Goal: Task Accomplishment & Management: Complete application form

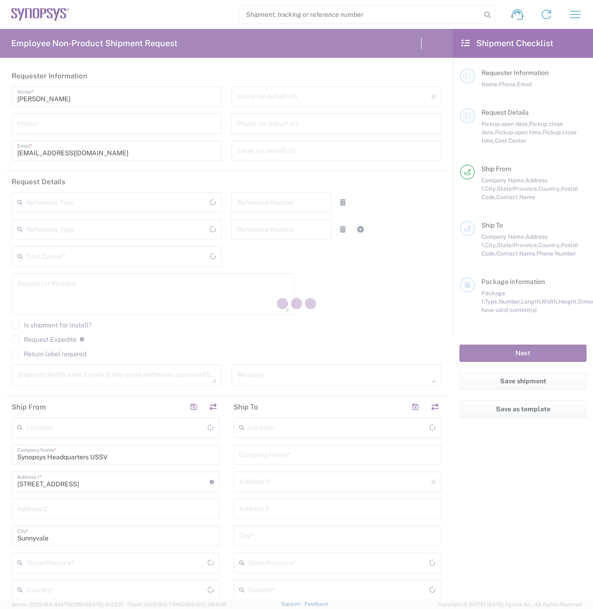
type input "[US_STATE]"
type input "[GEOGRAPHIC_DATA]"
type input "Delivered at Place"
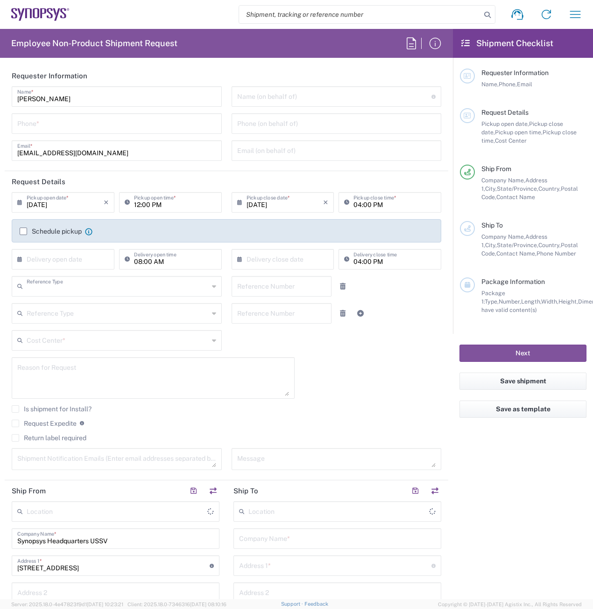
type input "Department"
type input "[GEOGRAPHIC_DATA]"
click at [175, 126] on input "tel" at bounding box center [116, 123] width 199 height 16
type input "Headquarters USSV"
type input "2797329134"
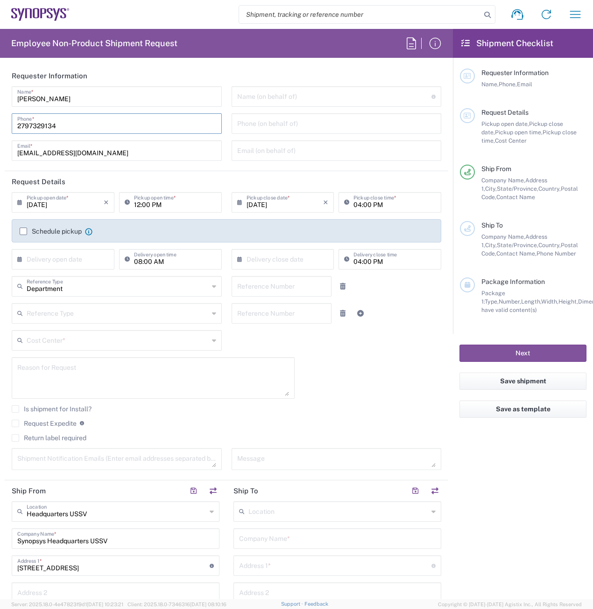
type input "[EMAIL_ADDRESS][DOMAIN_NAME]"
type input "2797329134"
type input "Cyxtera SC9"
type input "[STREET_ADDRESS]"
type input "Santa [PERSON_NAME]"
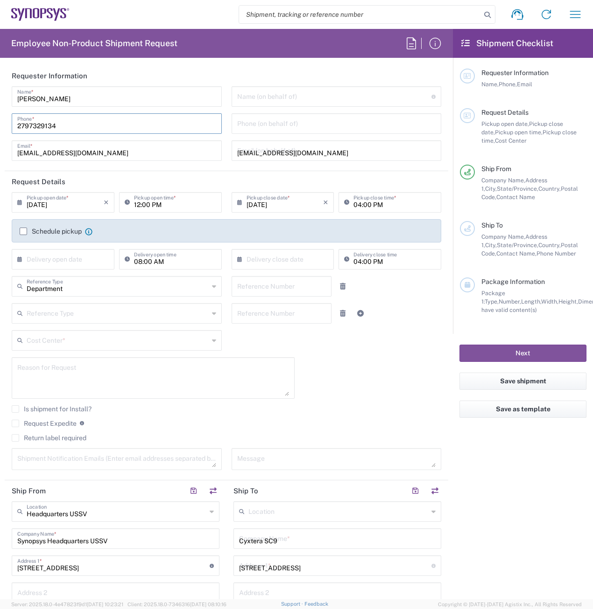
type input "[US_STATE]"
type input "95054"
type input "2797329134"
type input "[EMAIL_ADDRESS][DOMAIN_NAME]"
click at [344, 149] on input "[EMAIL_ADDRESS][DOMAIN_NAME]" at bounding box center [336, 150] width 199 height 16
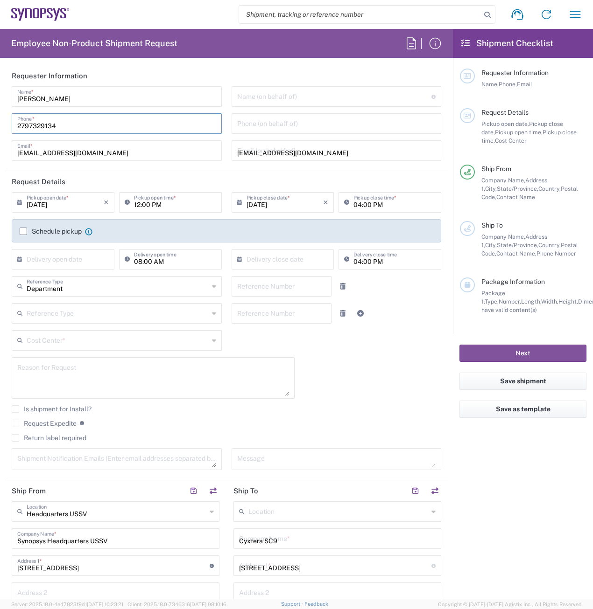
type input "Headquarters USSV"
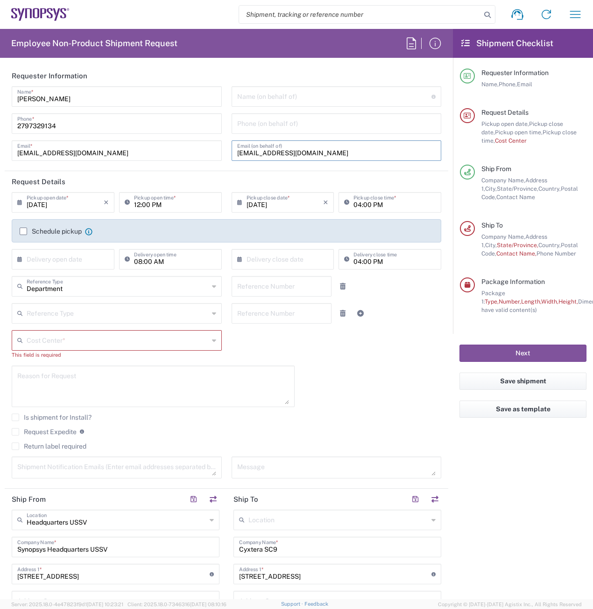
click at [343, 149] on input "[EMAIL_ADDRESS][DOMAIN_NAME]" at bounding box center [336, 150] width 199 height 16
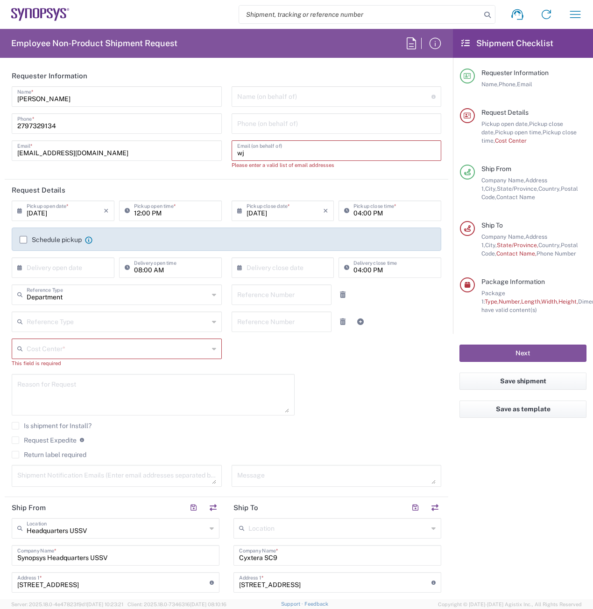
type input "w"
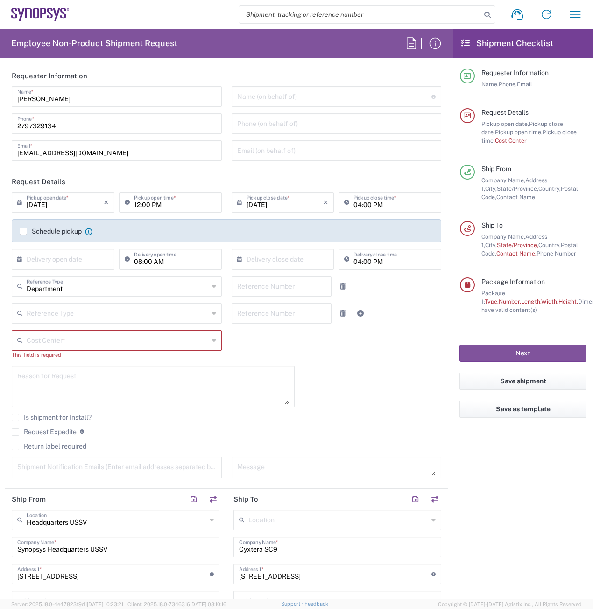
click at [130, 175] on header "Request Details" at bounding box center [226, 181] width 443 height 21
click at [73, 205] on input "[DATE]" at bounding box center [65, 202] width 77 height 16
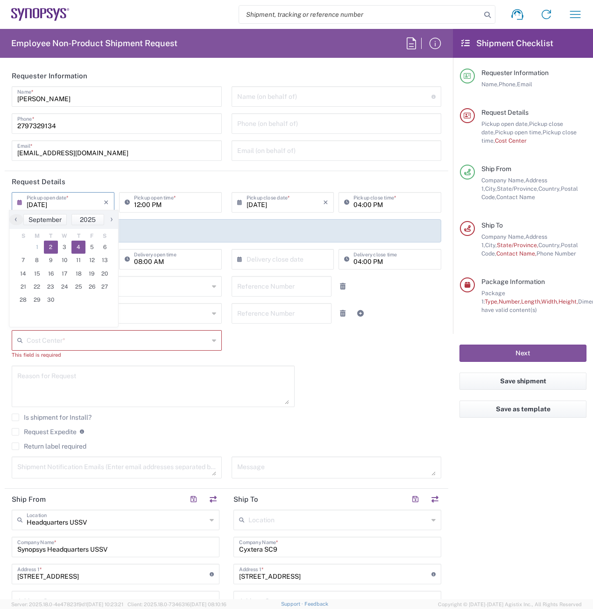
click at [77, 246] on span "4" at bounding box center [78, 247] width 14 height 13
type input "[DATE]"
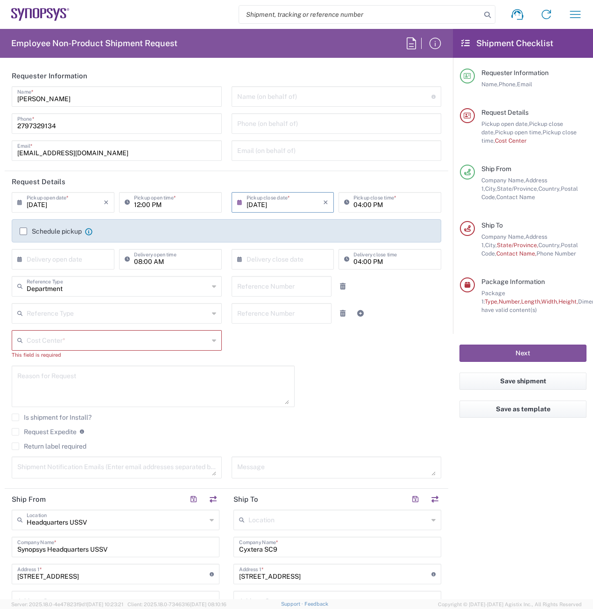
drag, startPoint x: 418, startPoint y: 214, endPoint x: 397, endPoint y: 214, distance: 21.5
click at [418, 214] on div "04:00 PM Pickup close time *" at bounding box center [389, 205] width 107 height 27
click at [393, 208] on input "04:00 PM" at bounding box center [394, 202] width 82 height 16
type input "02:00 PM"
click at [64, 261] on input "text" at bounding box center [65, 259] width 77 height 16
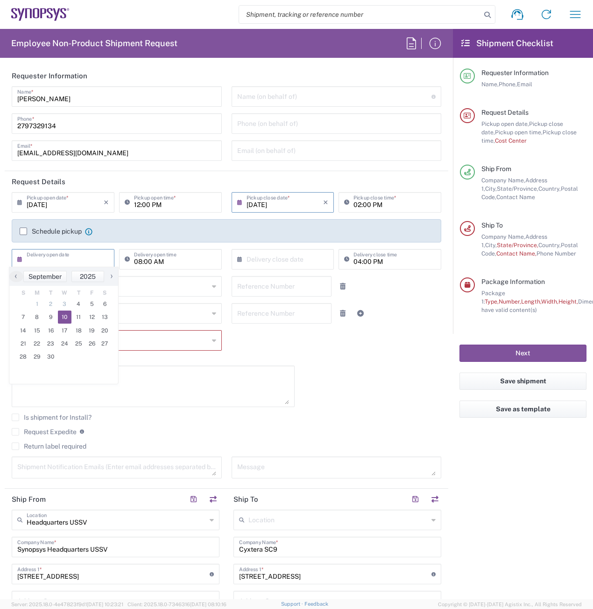
click at [67, 318] on span "10" at bounding box center [65, 317] width 14 height 13
type input "[DATE]"
click at [257, 256] on input "text" at bounding box center [284, 259] width 77 height 16
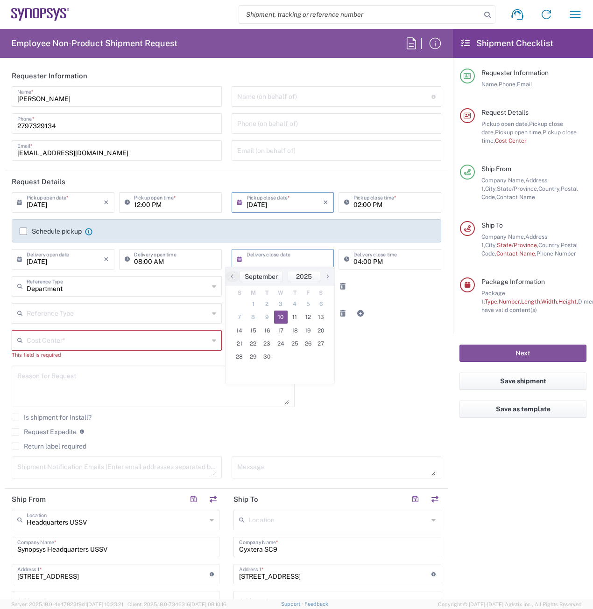
click at [281, 312] on span "10" at bounding box center [281, 317] width 14 height 13
type input "[DATE]"
click at [212, 341] on icon at bounding box center [214, 340] width 4 height 15
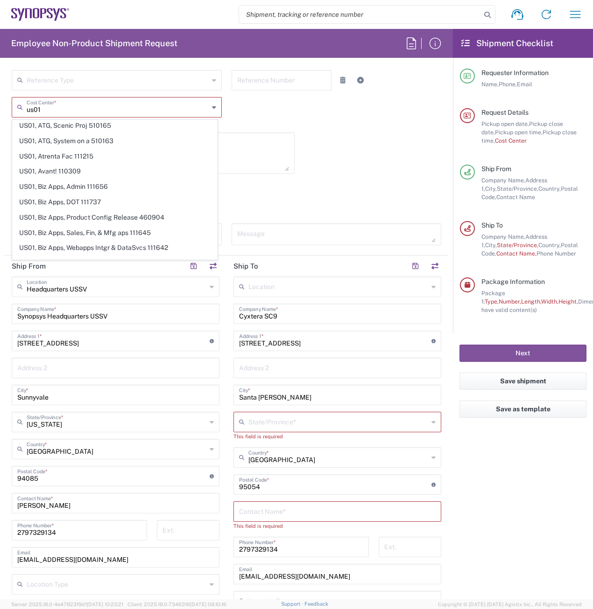
scroll to position [607, 0]
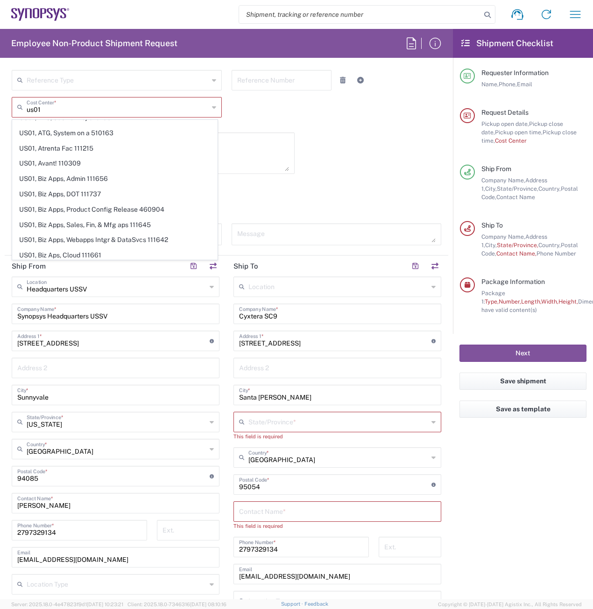
click at [105, 226] on span "US01, Biz Apps, Sales, Fin, & Mfg aps 111645" at bounding box center [115, 225] width 204 height 14
type input "US01, Biz Apps, Sales, Fin, & Mfg aps 111645"
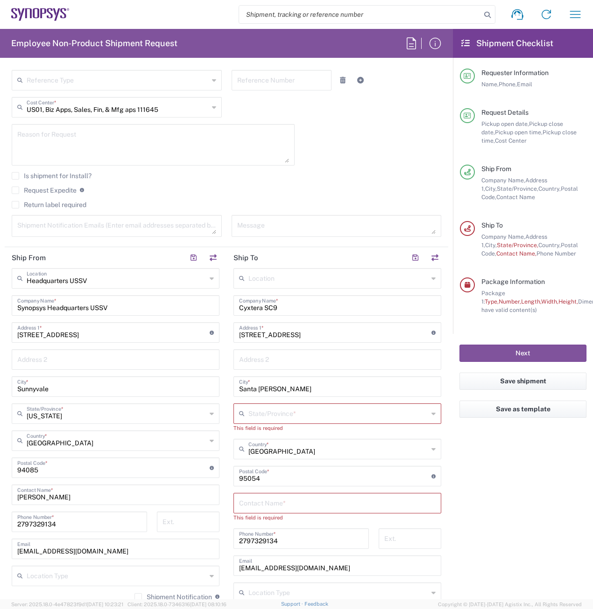
click at [120, 141] on textarea at bounding box center [153, 145] width 272 height 36
click at [146, 147] on textarea "RMA return" at bounding box center [153, 145] width 272 height 36
click at [148, 144] on textarea "RMA return for ZS" at bounding box center [153, 145] width 272 height 36
paste textarea "-45-1152, 50-0046, 45-0938"
drag, startPoint x: 107, startPoint y: 138, endPoint x: 124, endPoint y: 134, distance: 17.7
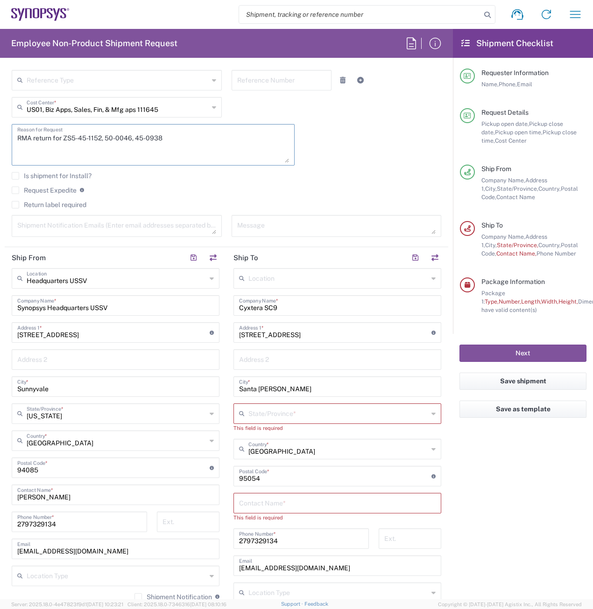
click at [106, 137] on textarea "RMA return for ZS5-45-1152, 50-0046, 45-0938" at bounding box center [153, 145] width 272 height 36
drag, startPoint x: 153, startPoint y: 137, endPoint x: 161, endPoint y: 135, distance: 8.6
click at [153, 136] on textarea "RMA return for ZS5-45-1152, ZS5-50-0046, 45-0938" at bounding box center [153, 145] width 272 height 36
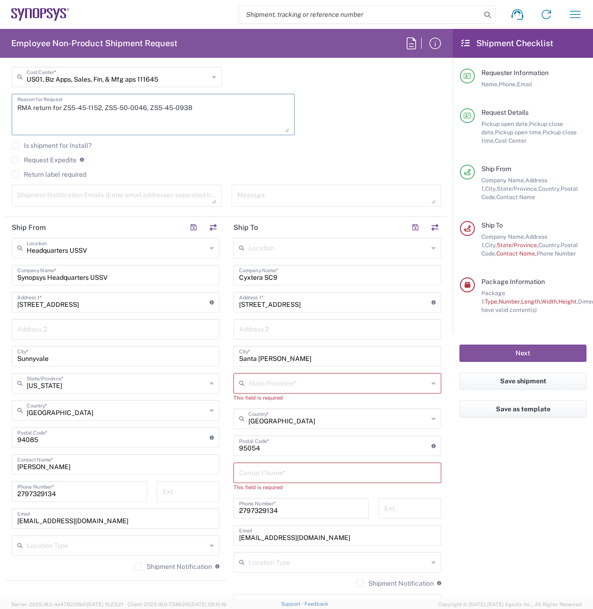
scroll to position [280, 0]
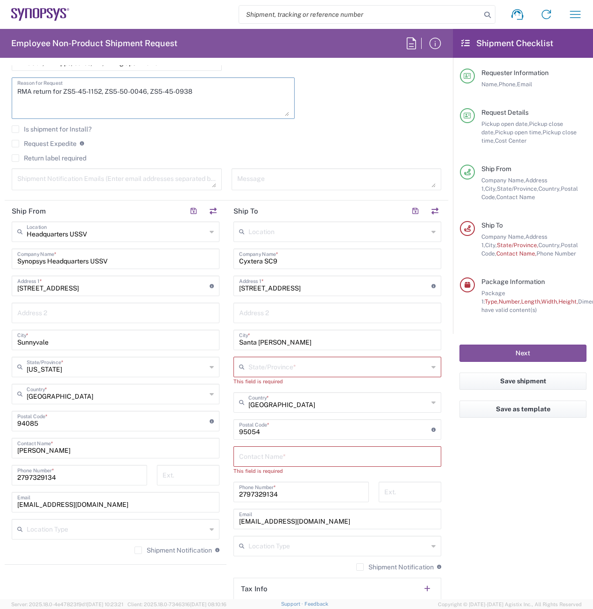
type textarea "RMA return for ZS5-45-1152, ZS5-50-0046, ZS5-45-0938"
click at [119, 287] on input "[STREET_ADDRESS]" at bounding box center [113, 285] width 192 height 16
click at [119, 286] on input "[STREET_ADDRESS]" at bounding box center [113, 285] width 192 height 16
click at [120, 286] on input "[STREET_ADDRESS]" at bounding box center [113, 285] width 192 height 16
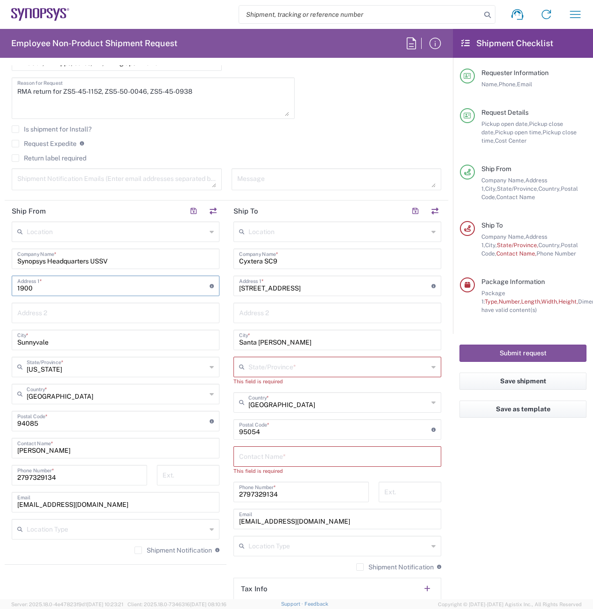
type input "1900"
click at [124, 256] on input "Synopsys Headquarters USSV" at bounding box center [115, 258] width 196 height 16
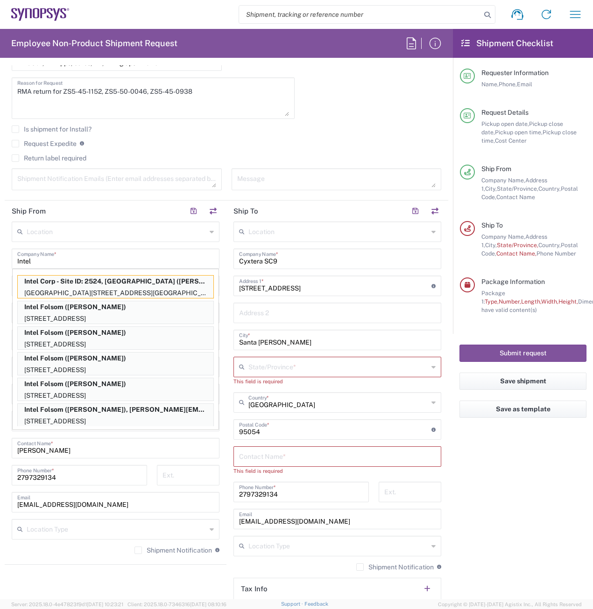
click at [78, 311] on p "Intel Folsom ([PERSON_NAME])" at bounding box center [116, 307] width 196 height 12
type input "Intel Folsom"
type input "[STREET_ADDRESS]"
type input "FM6 Dock"
type input "Folsom"
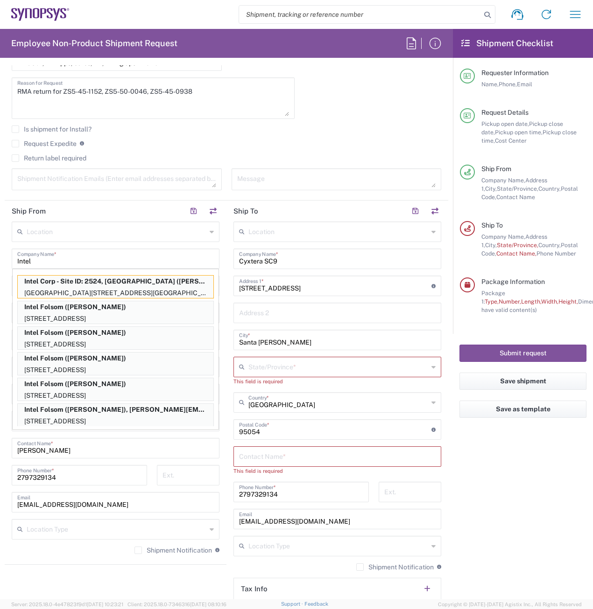
type input "95630-9599"
type input "[PERSON_NAME]"
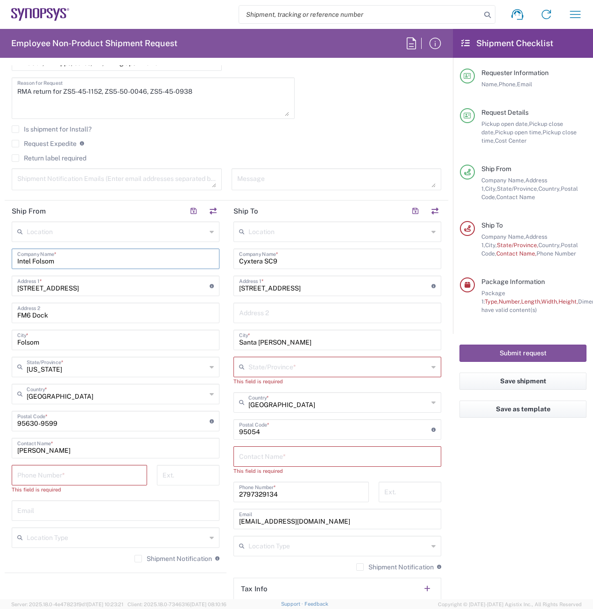
click at [71, 474] on input "tel" at bounding box center [79, 475] width 124 height 16
click at [245, 138] on div "Is shipment for Install?" at bounding box center [226, 133] width 429 height 14
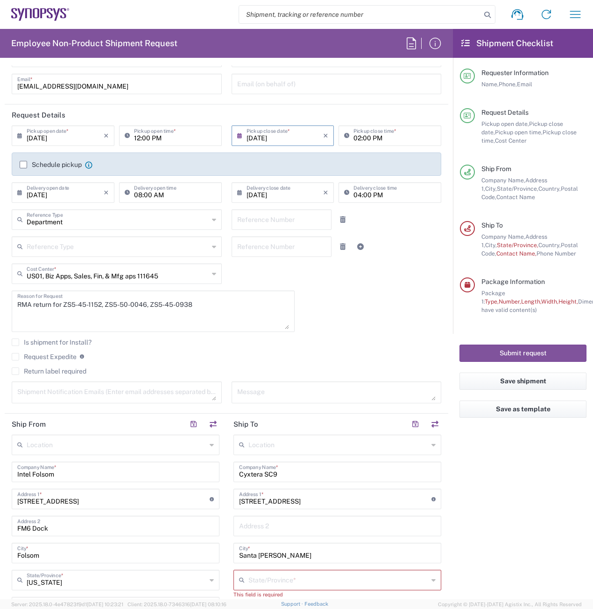
scroll to position [0, 0]
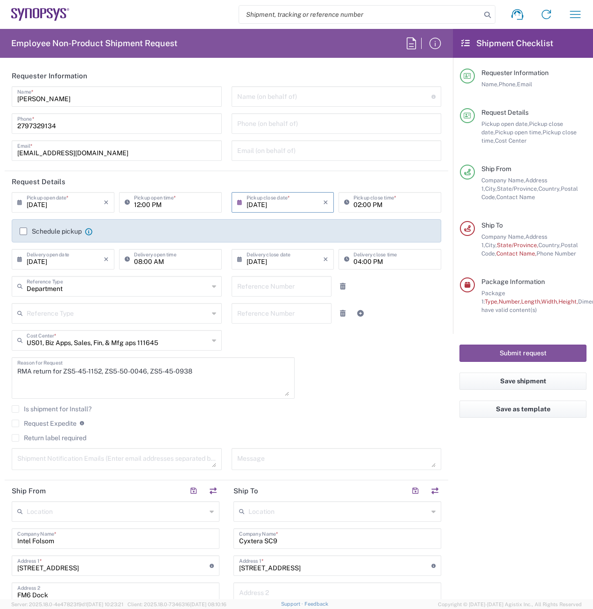
click at [74, 114] on div "[PHONE_NUMBER] Phone *" at bounding box center [117, 123] width 210 height 21
click at [76, 126] on input "2797329134" at bounding box center [116, 123] width 199 height 16
click at [76, 125] on input "2797329134" at bounding box center [116, 123] width 199 height 16
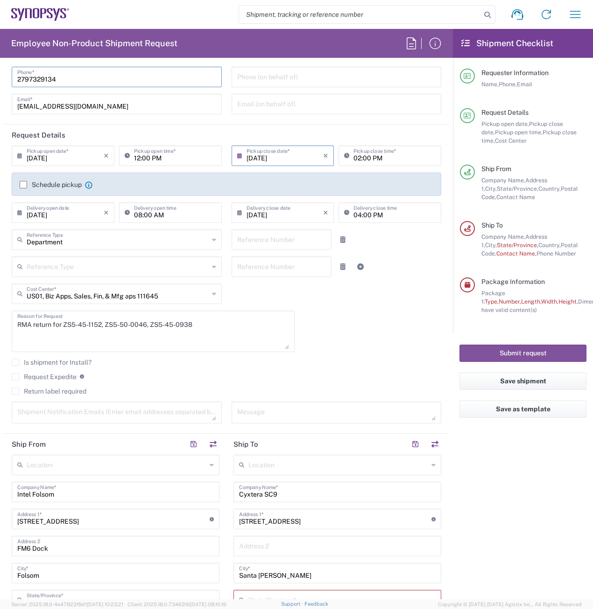
scroll to position [373, 0]
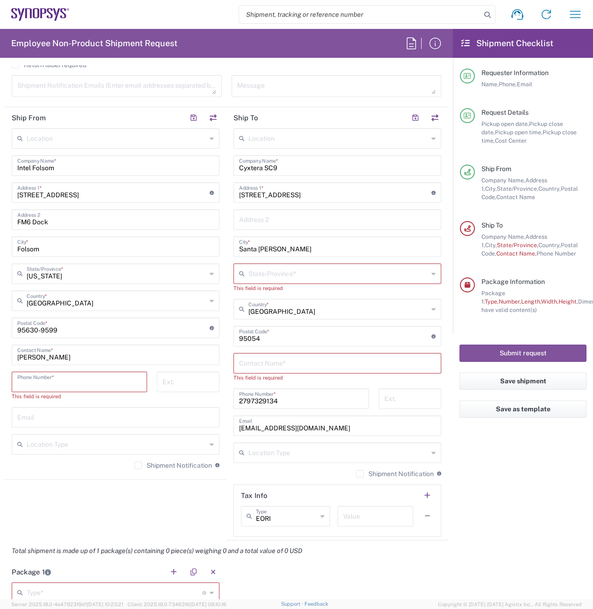
click at [82, 385] on input "tel" at bounding box center [79, 381] width 124 height 16
paste input "2797329134"
type input "2797329134"
click at [28, 408] on input "text" at bounding box center [115, 408] width 196 height 16
click at [42, 411] on input "text" at bounding box center [115, 408] width 196 height 16
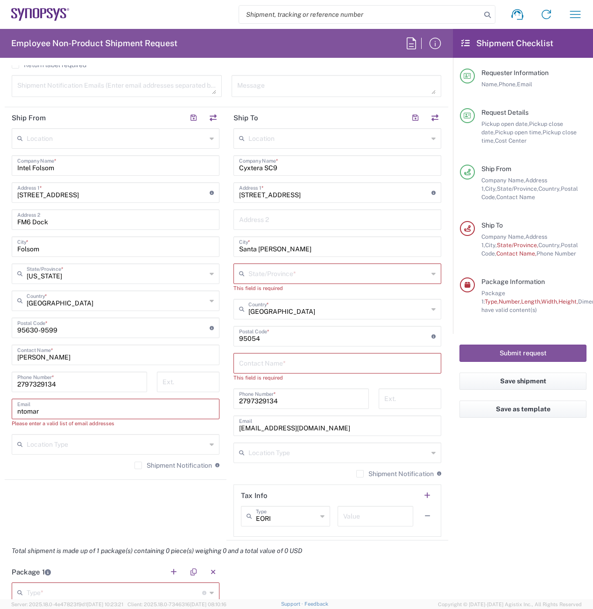
type input "[EMAIL_ADDRESS][DOMAIN_NAME]"
type input "[US_STATE]"
type input "ATTn Synopsys - [PERSON_NAME]"
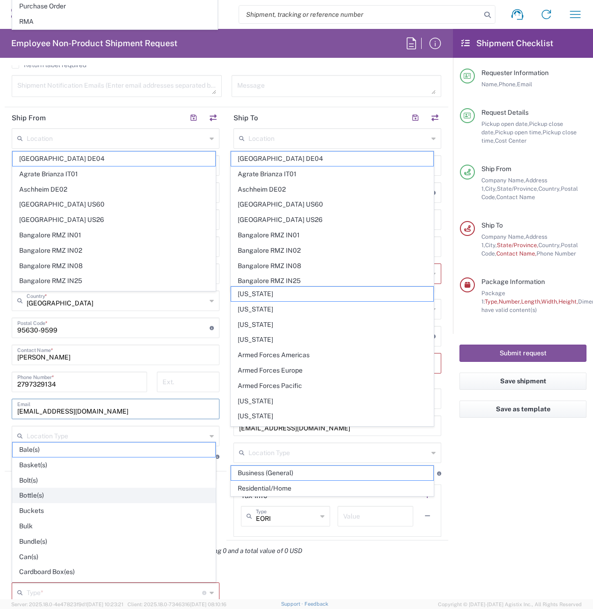
type input "[EMAIL_ADDRESS][DOMAIN_NAME]"
click at [404, 543] on div "Total shipment is made up of 1 package(s) containing 0 piece(s) weighing 0 and …" at bounding box center [226, 551] width 453 height 21
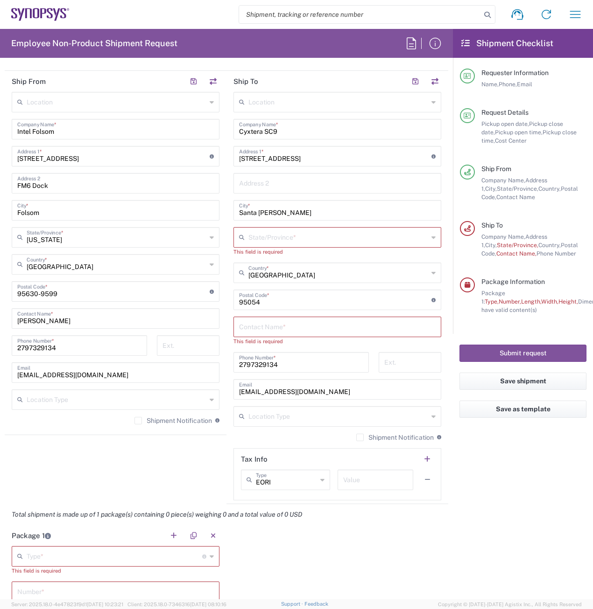
scroll to position [467, 0]
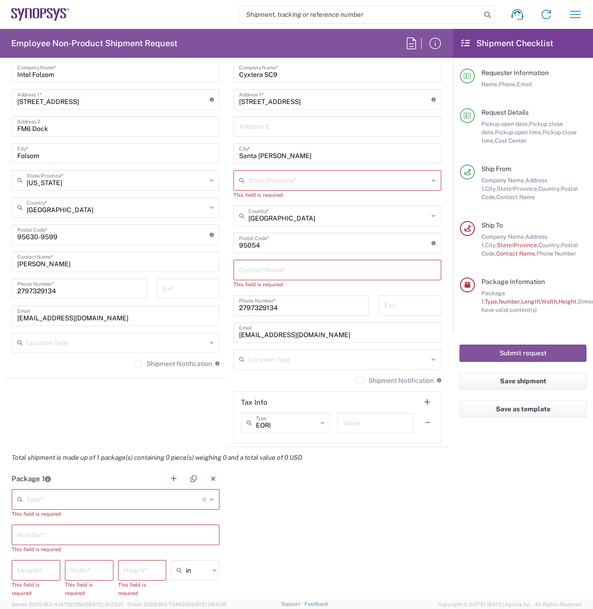
click at [210, 501] on icon at bounding box center [212, 499] width 4 height 15
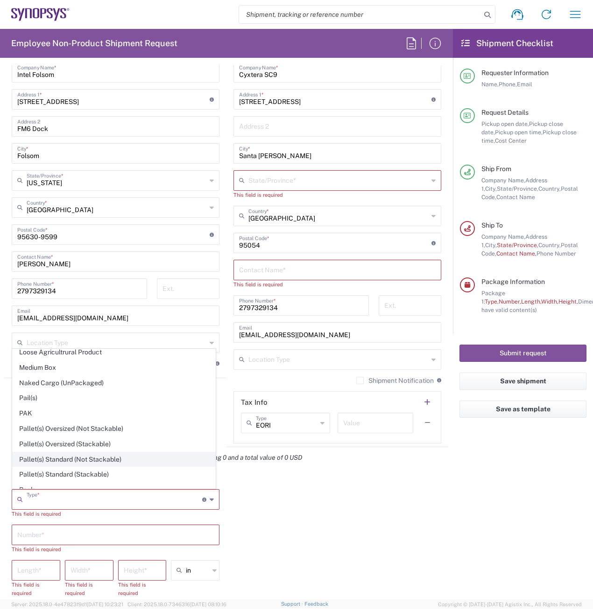
scroll to position [327, 0]
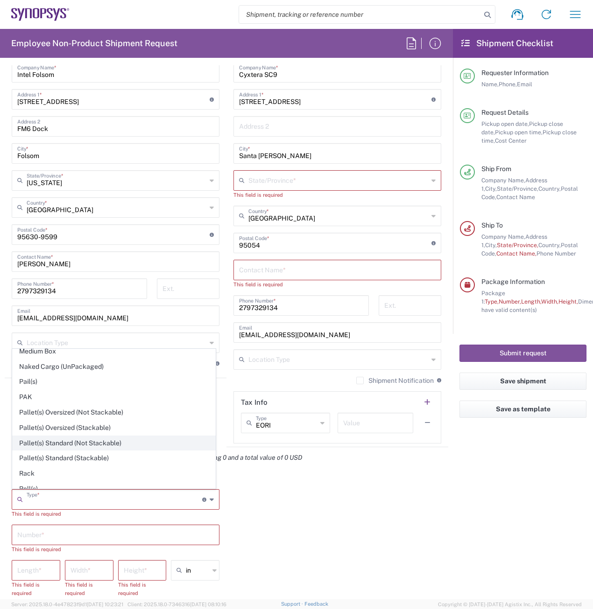
click at [107, 445] on span "Pallet(s) Standard (Not Stackable)" at bounding box center [114, 443] width 203 height 14
type input "Pallet(s) Standard (Not Stackable)"
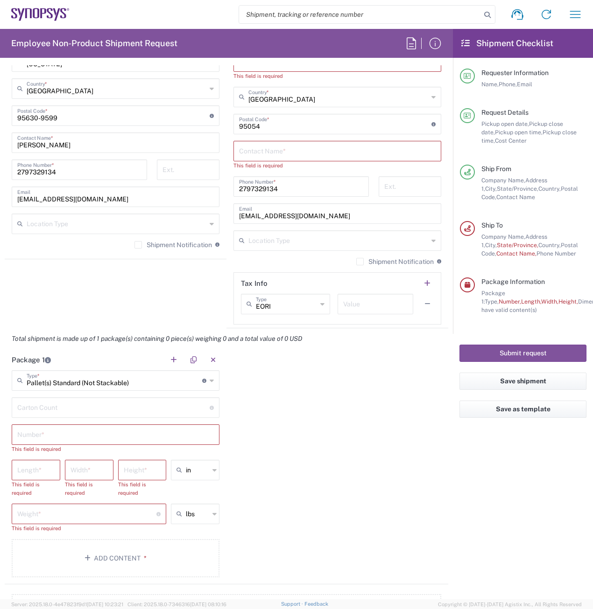
scroll to position [607, 0]
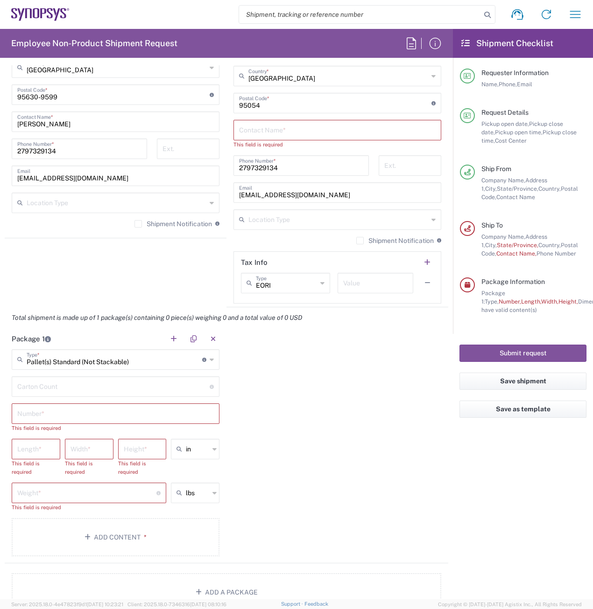
click at [93, 386] on input "number" at bounding box center [113, 386] width 192 height 16
type input "3"
click at [75, 415] on input "text" at bounding box center [115, 413] width 196 height 16
type input "3"
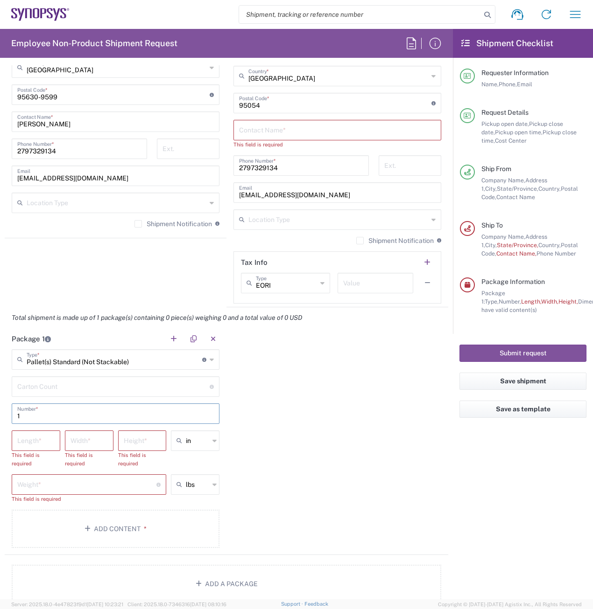
type input "1"
click at [36, 440] on input "number" at bounding box center [35, 440] width 37 height 16
type input "48"
type input "40"
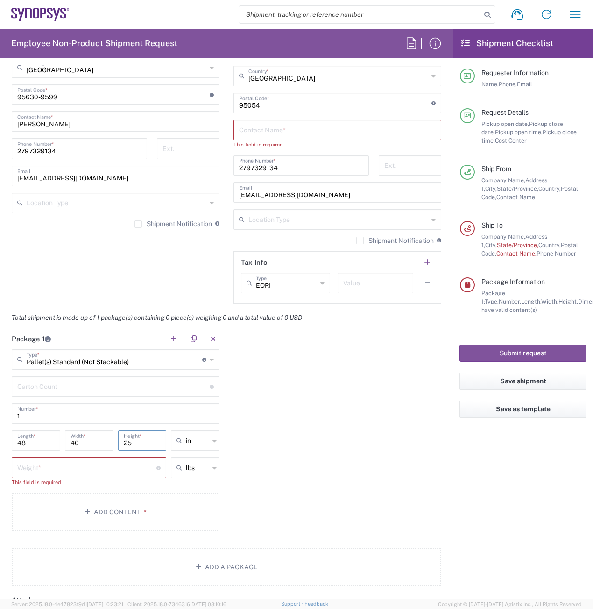
type input "25"
click at [44, 464] on input "number" at bounding box center [86, 467] width 139 height 16
type input "140"
click at [86, 507] on button "Add Content *" at bounding box center [116, 504] width 208 height 38
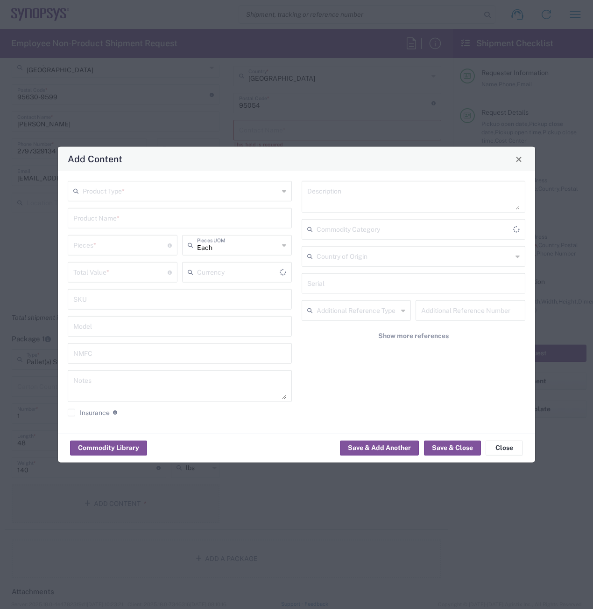
type input "US Dollar"
click at [167, 217] on input "text" at bounding box center [179, 218] width 213 height 16
click at [192, 188] on input "text" at bounding box center [181, 190] width 196 height 16
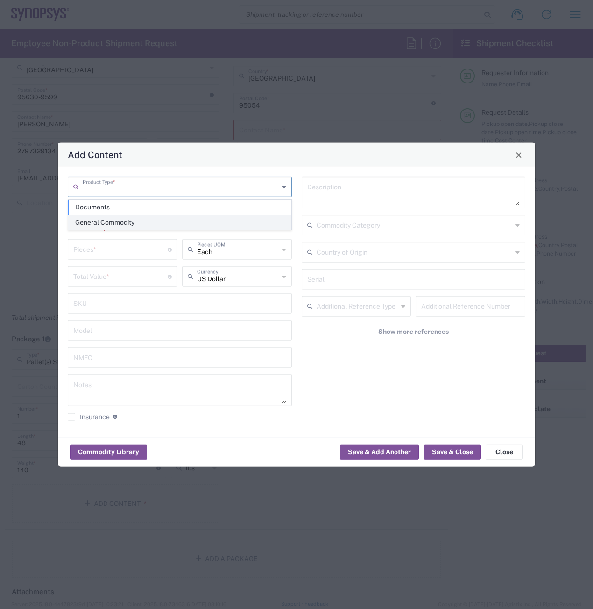
click at [157, 218] on span "General Commodity" at bounding box center [180, 223] width 222 height 14
type input "General Commodity"
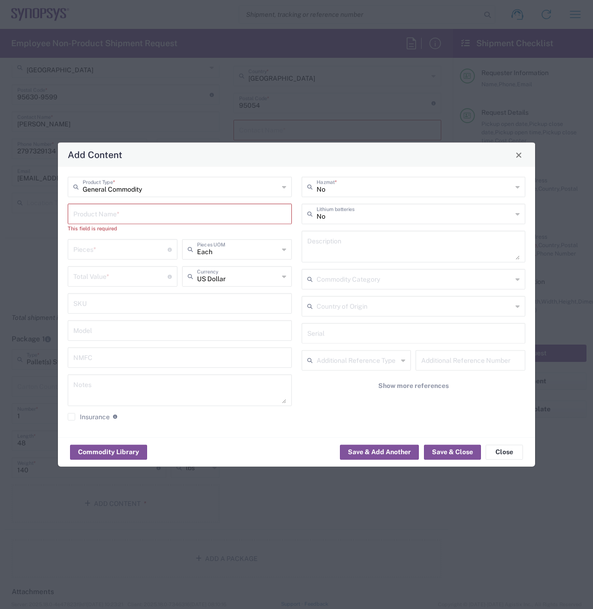
click at [157, 211] on input "text" at bounding box center [179, 213] width 213 height 16
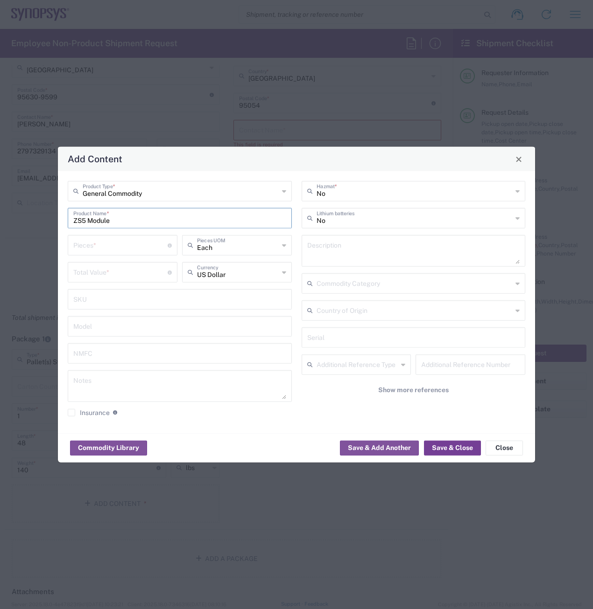
type input "ZS5 Module"
click at [449, 452] on button "Save & Close" at bounding box center [452, 448] width 57 height 15
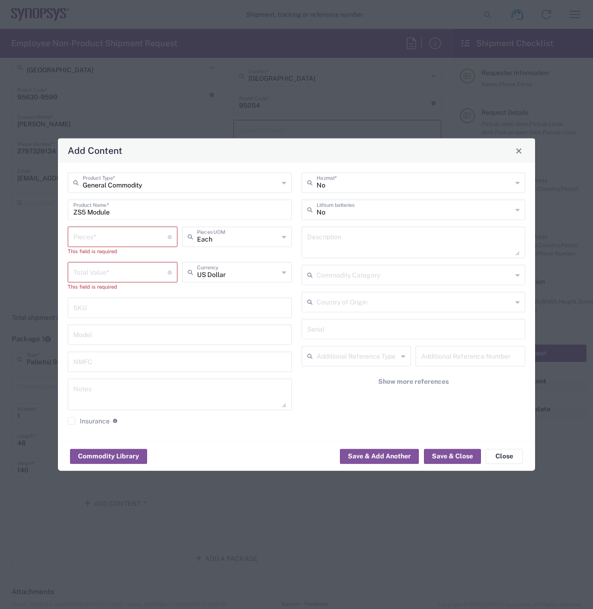
click at [146, 240] on input "number" at bounding box center [120, 236] width 94 height 16
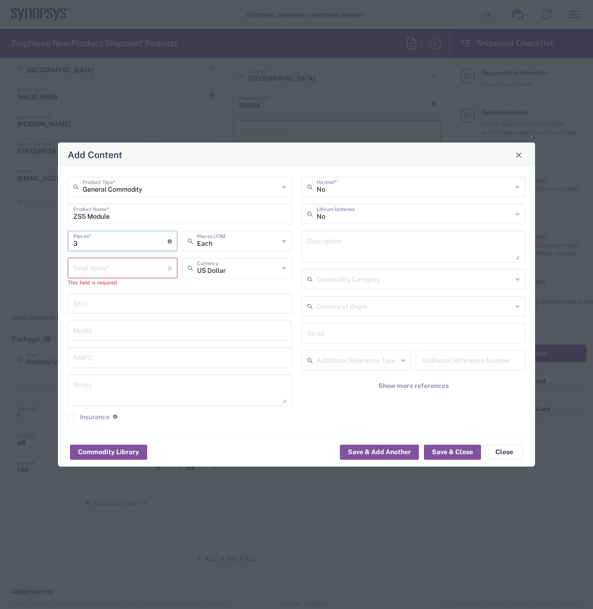
type input "3"
click at [140, 268] on input "number" at bounding box center [120, 267] width 94 height 16
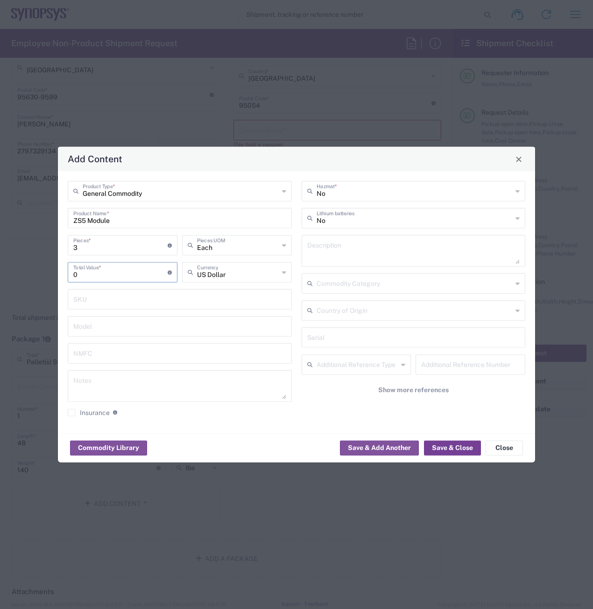
type input "0"
click at [454, 449] on button "Save & Close" at bounding box center [452, 448] width 57 height 15
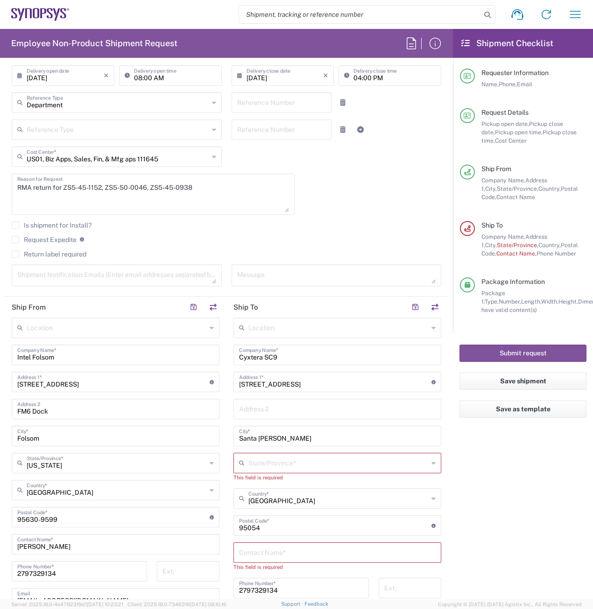
scroll to position [187, 0]
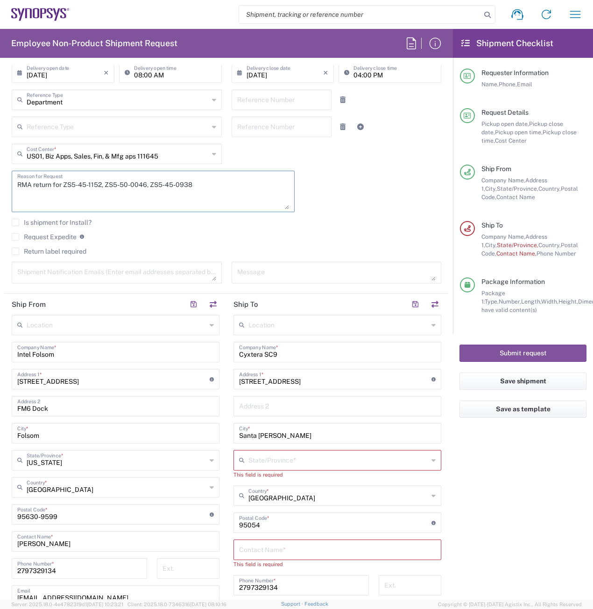
click at [217, 190] on textarea "RMA return for ZS5-45-1152, ZS5-50-0046, ZS5-45-0938" at bounding box center [153, 192] width 272 height 36
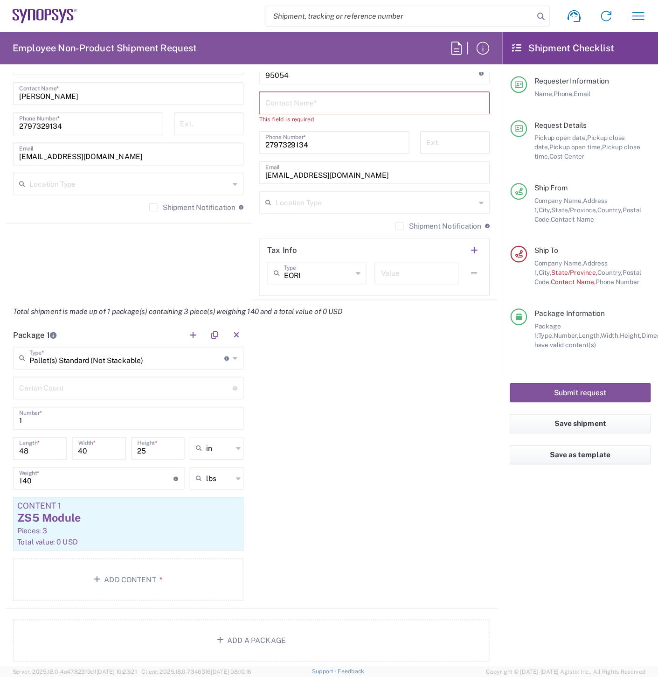
scroll to position [653, 0]
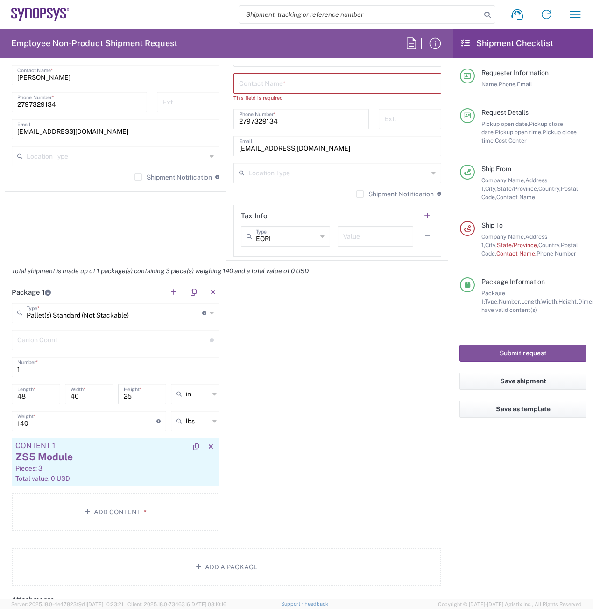
click at [112, 460] on div "ZS5 Module" at bounding box center [115, 457] width 200 height 14
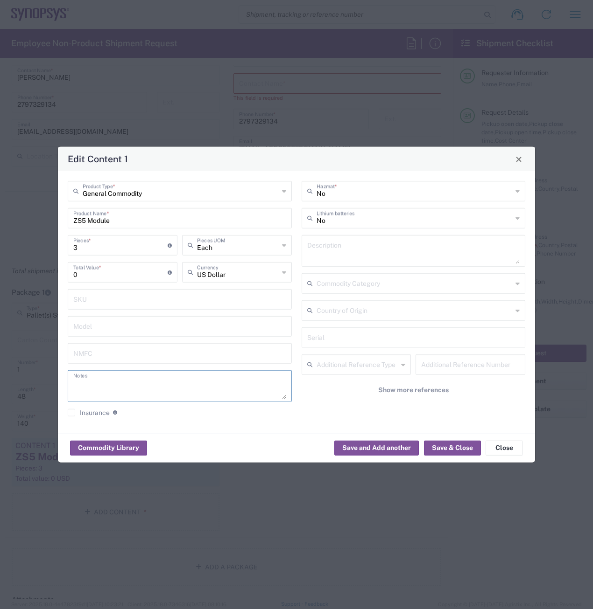
click at [125, 384] on textarea at bounding box center [179, 386] width 213 height 26
paste textarea "RMA return for ZS5-45-1152, ZS5-50-0046, ZS5-45-0938"
drag, startPoint x: 121, startPoint y: 386, endPoint x: 258, endPoint y: 381, distance: 136.8
click at [258, 381] on textarea "RMA return for ZS5-45-1152, ZS5-50-0046, ZS5-45-0938" at bounding box center [179, 386] width 213 height 26
click at [233, 385] on textarea "RMA return for ZS5-45-1152, ZS5-50-0046, ZS5-45-0938" at bounding box center [179, 386] width 213 height 26
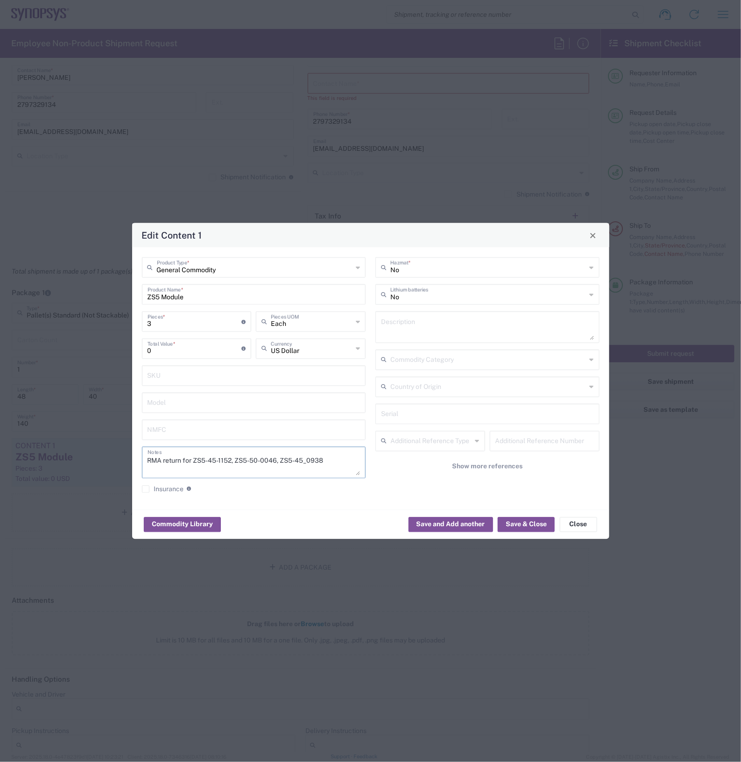
click at [262, 462] on textarea "RMA return for ZS5-45-1152, ZS5-50-0046, ZS5-45_0938" at bounding box center [253, 462] width 213 height 26
drag, startPoint x: 222, startPoint y: 461, endPoint x: 227, endPoint y: 458, distance: 6.1
click at [222, 460] on textarea "RMA return for ZS5-45-1152, ZS5-50_0046, ZS5-45_0938" at bounding box center [253, 462] width 213 height 26
drag, startPoint x: 344, startPoint y: 460, endPoint x: 196, endPoint y: 459, distance: 147.9
click at [195, 461] on textarea "RMA return for ZS5-45_1152, ZS5-50_0046, ZS5-45_0938" at bounding box center [253, 462] width 213 height 26
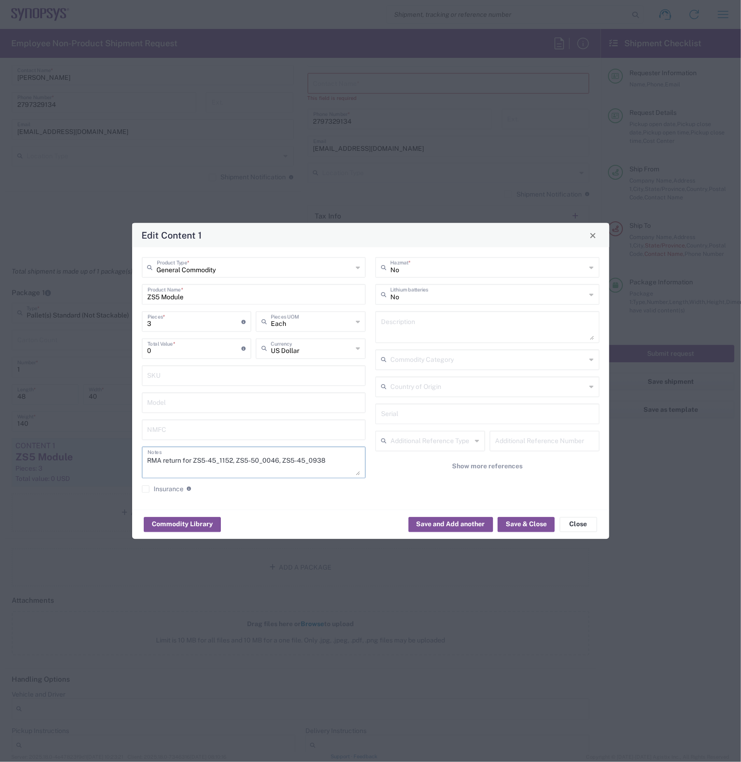
type textarea "RMA return for ZS5-45_1152, ZS5-50_0046, ZS5-45_0938"
click at [484, 418] on input "text" at bounding box center [487, 413] width 213 height 16
paste input "ZS5-45_1152, ZS5-50_0046, ZS5-45_0938"
type input "ZS5-45_1152, ZS5-50_0046, ZS5-45_0938"
click at [514, 523] on button "Save & Close" at bounding box center [525, 524] width 57 height 15
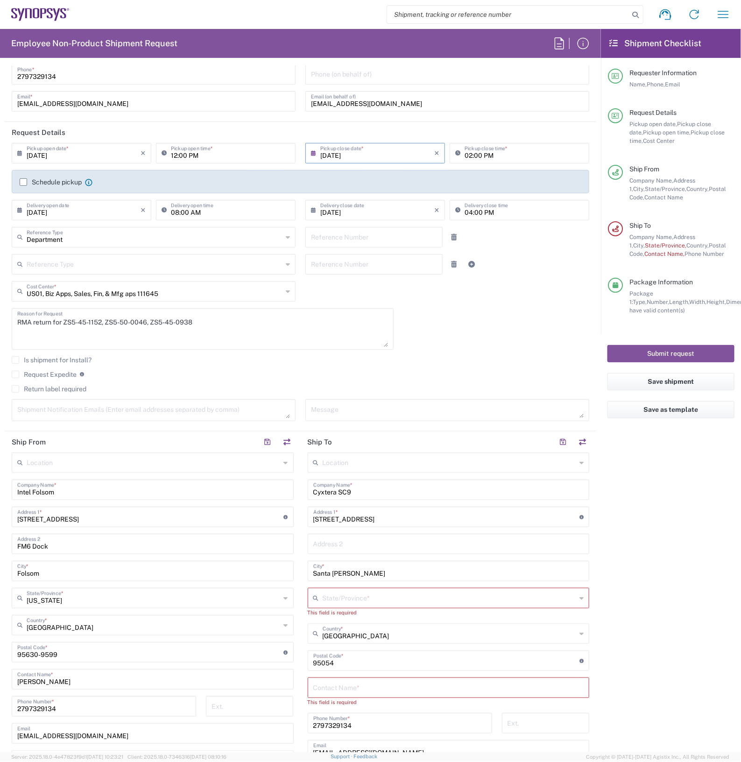
scroll to position [117, 0]
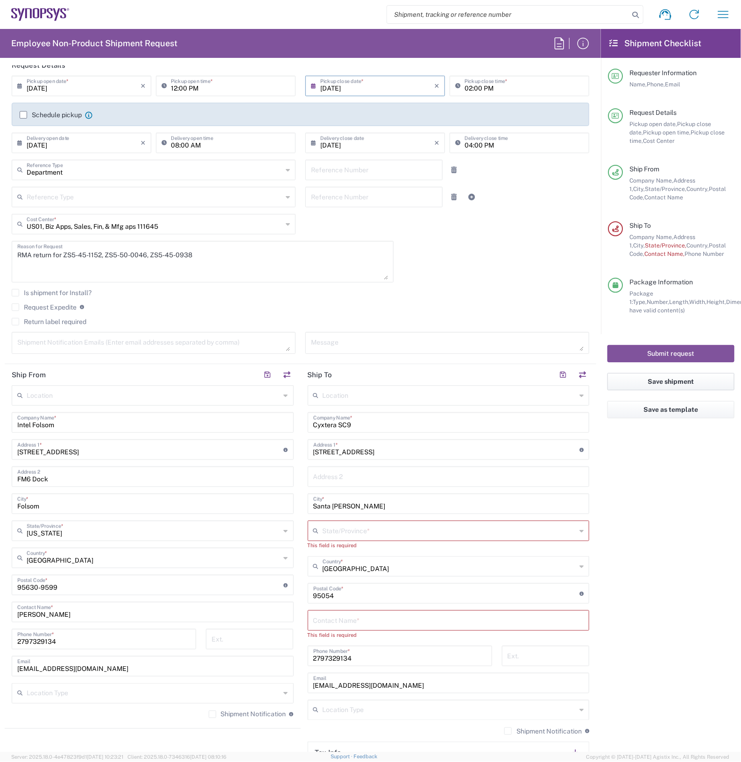
click at [592, 381] on button "Save shipment" at bounding box center [670, 381] width 127 height 17
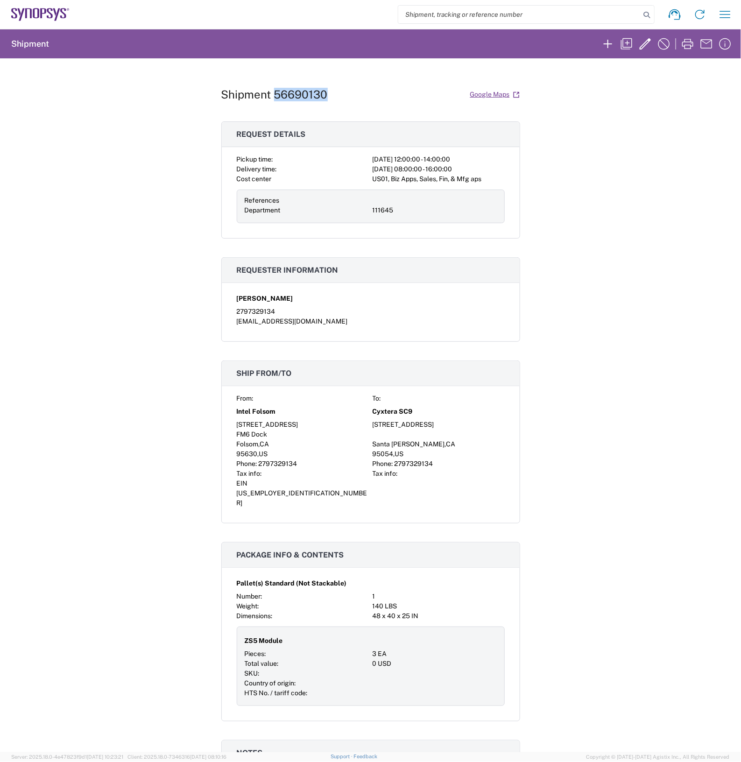
drag, startPoint x: 324, startPoint y: 93, endPoint x: 271, endPoint y: 95, distance: 53.7
click at [271, 95] on div "Shipment 56690130 Google Maps" at bounding box center [370, 94] width 299 height 16
copy h1 "56690130"
